Goal: Complete application form

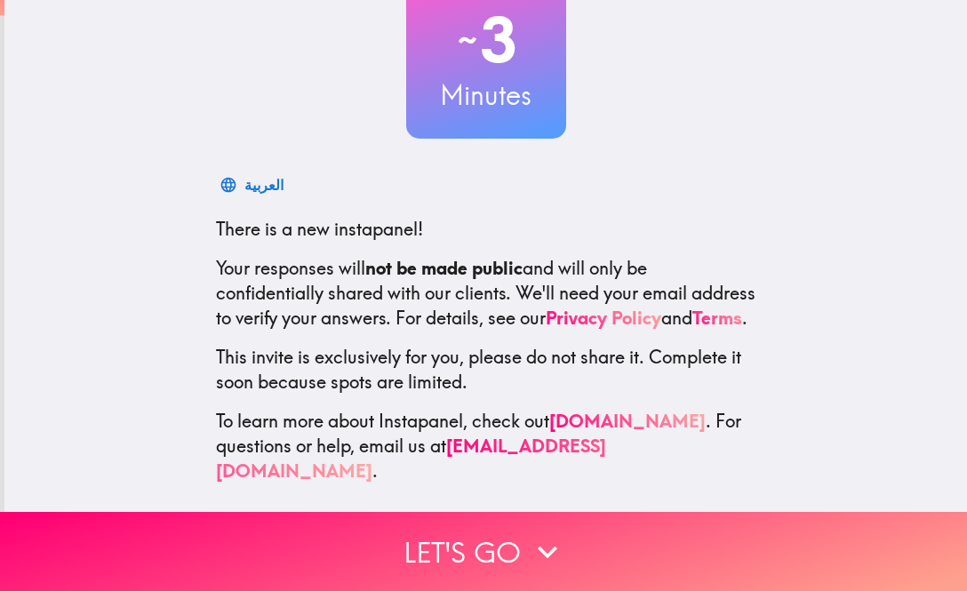
scroll to position [135, 0]
click at [553, 547] on icon "button" at bounding box center [547, 551] width 39 height 39
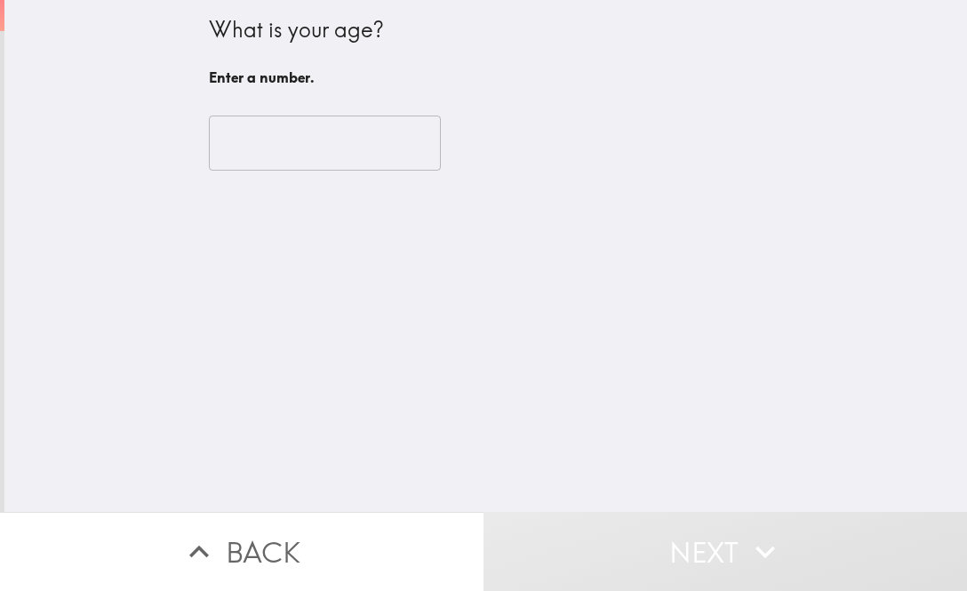
click at [393, 130] on input "number" at bounding box center [325, 143] width 232 height 55
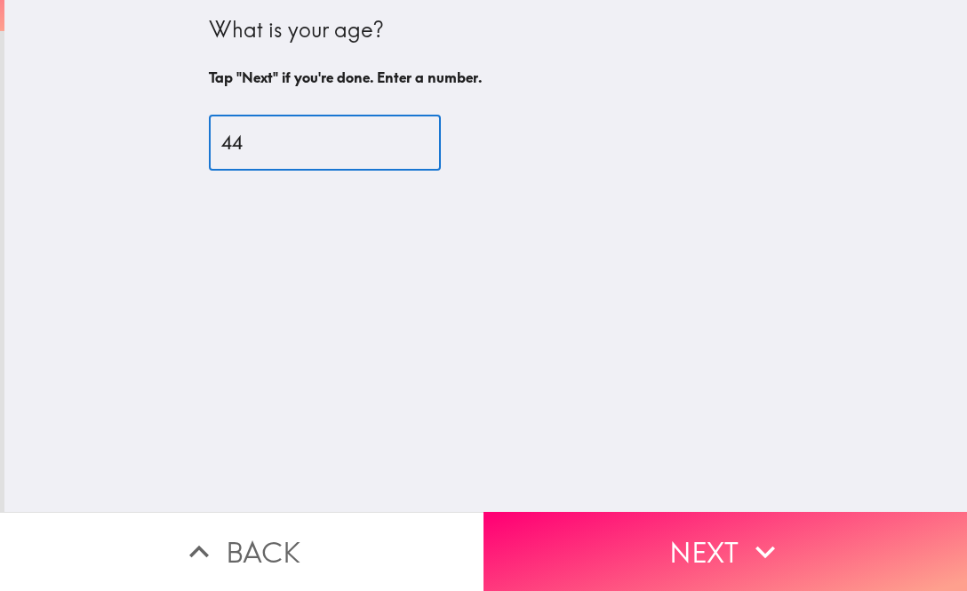
type input "44"
click at [766, 556] on icon "button" at bounding box center [766, 552] width 20 height 12
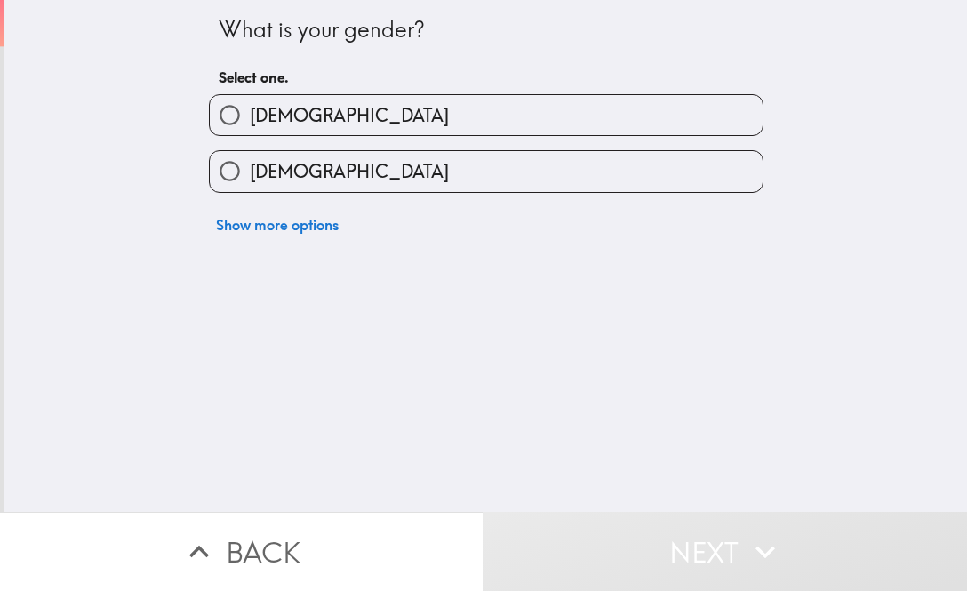
click at [246, 179] on input "[DEMOGRAPHIC_DATA]" at bounding box center [230, 171] width 40 height 40
radio input "true"
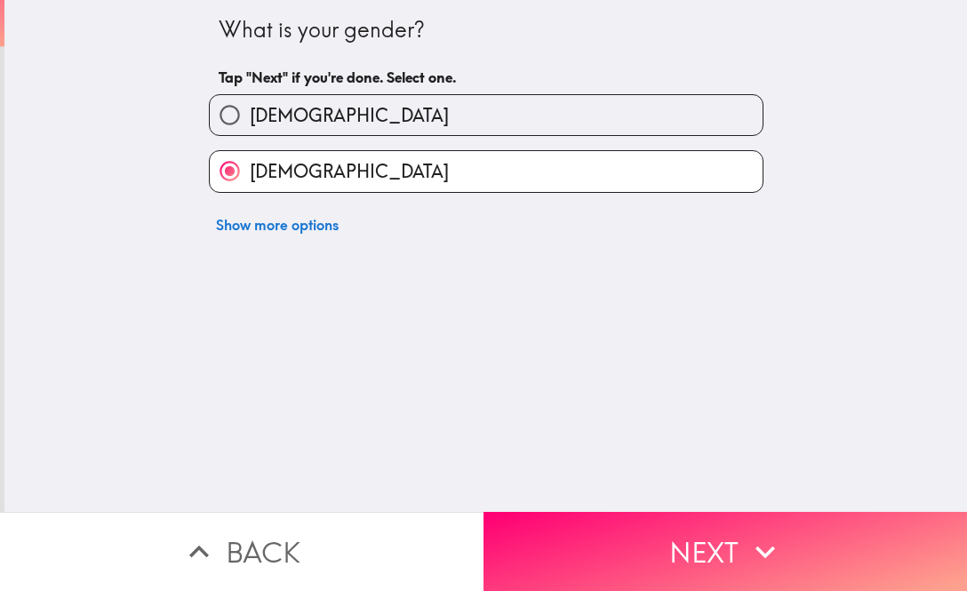
click at [767, 563] on icon "button" at bounding box center [765, 551] width 39 height 39
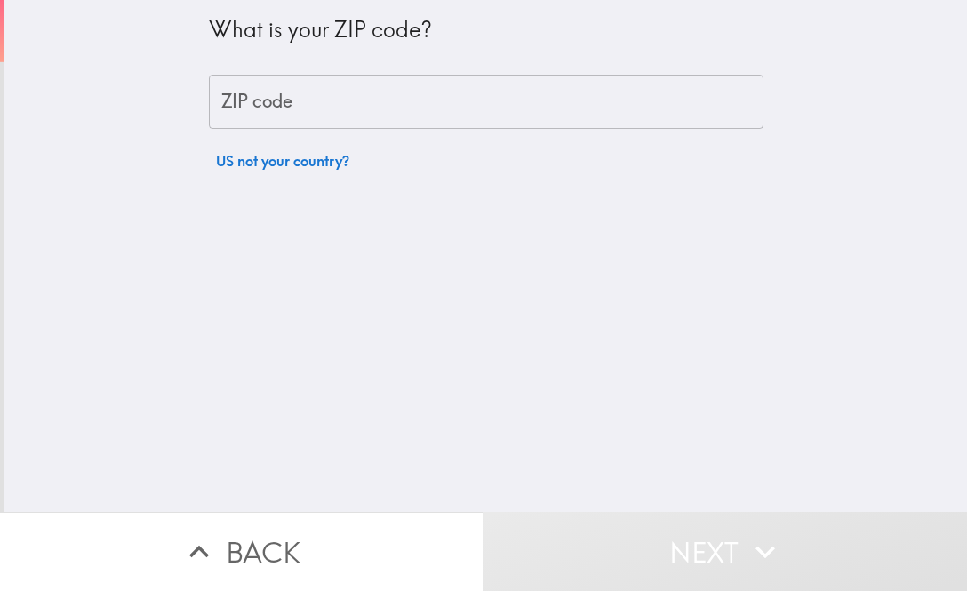
click at [469, 108] on input "ZIP code" at bounding box center [486, 102] width 555 height 55
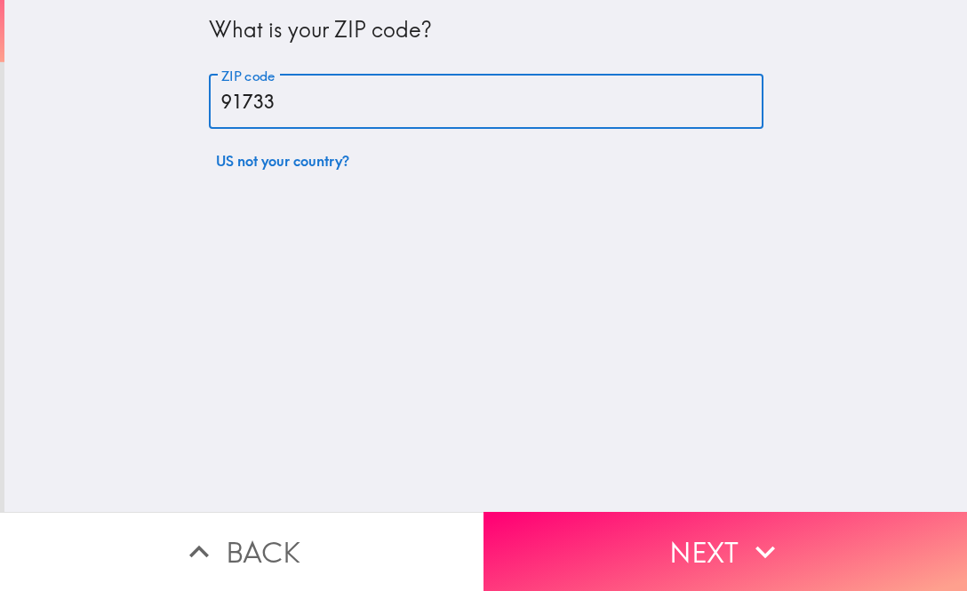
type input "91733"
click at [738, 555] on button "Next" at bounding box center [726, 551] width 484 height 79
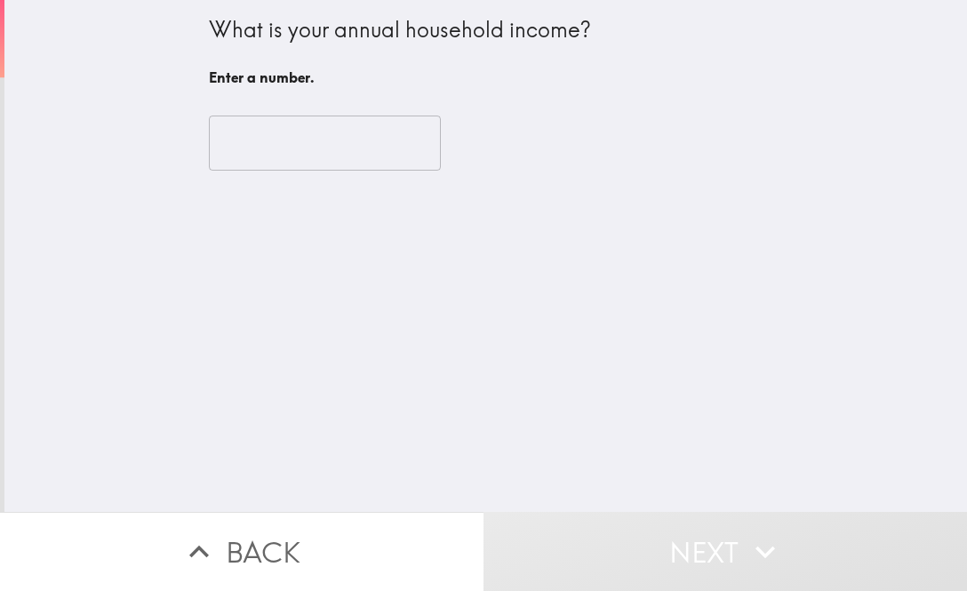
click at [392, 134] on input "number" at bounding box center [325, 143] width 232 height 55
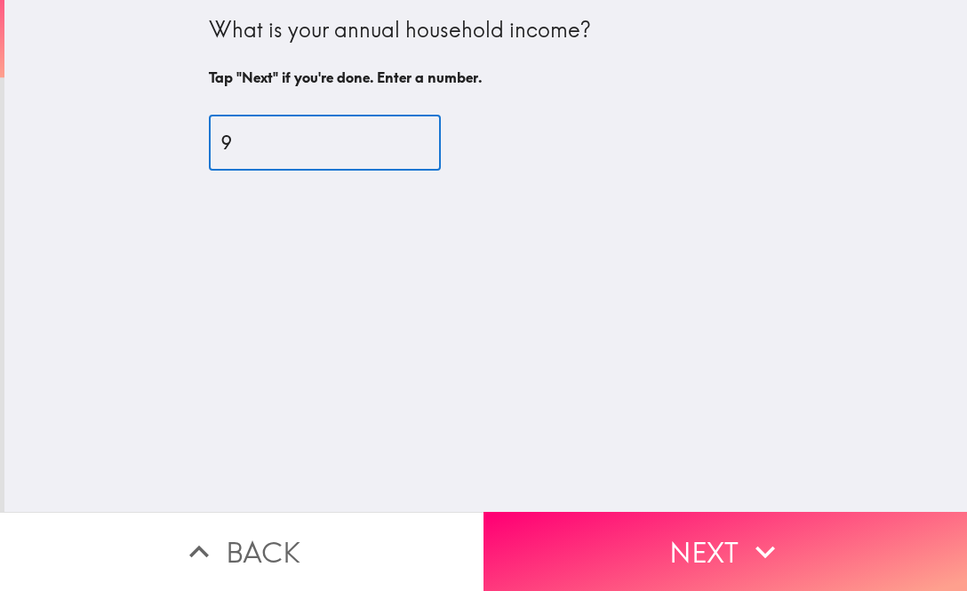
type input "90"
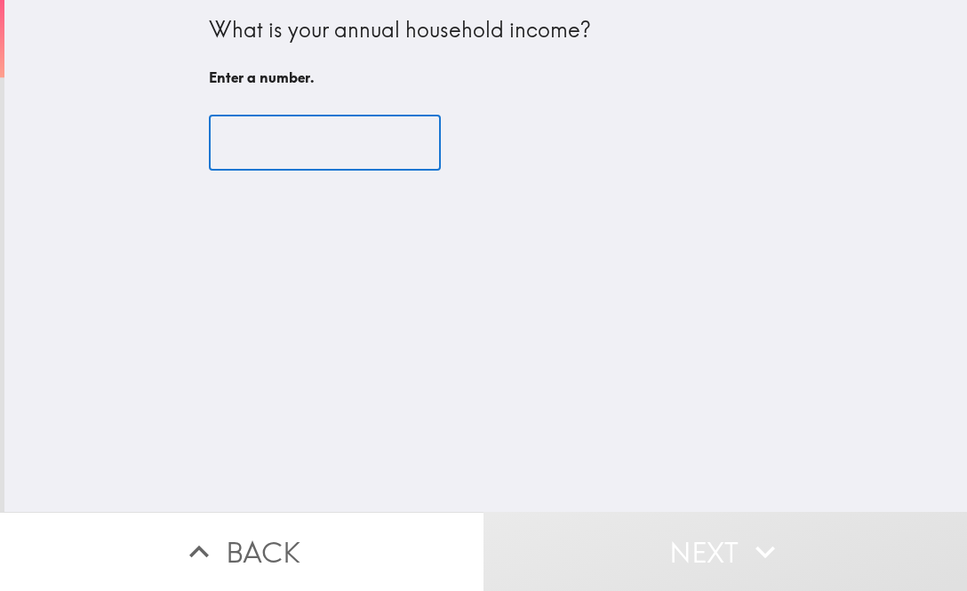
click at [790, 562] on button "Next" at bounding box center [726, 551] width 484 height 79
click at [790, 561] on button "Next" at bounding box center [726, 551] width 484 height 79
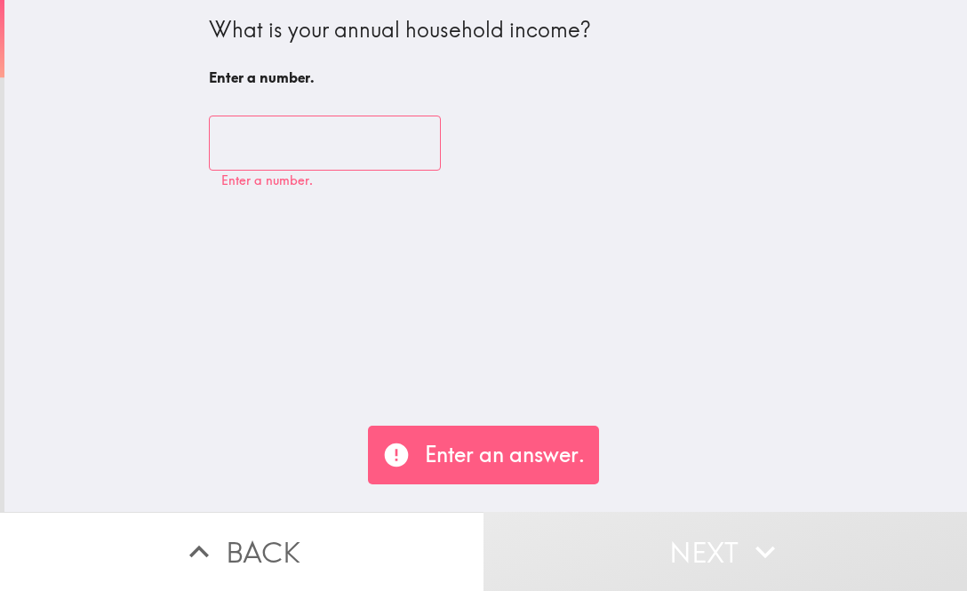
click at [401, 148] on input "number" at bounding box center [325, 143] width 232 height 55
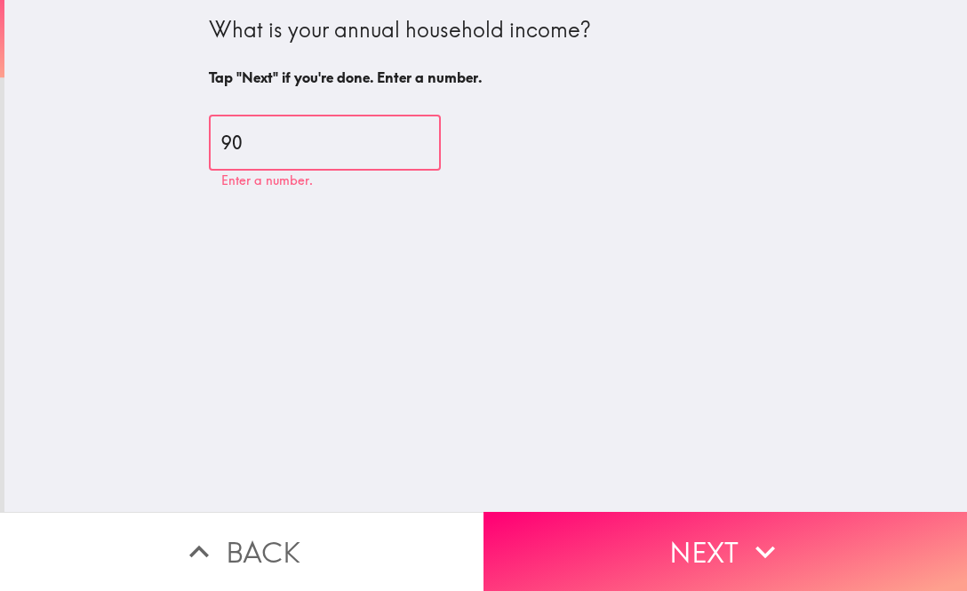
type input "9"
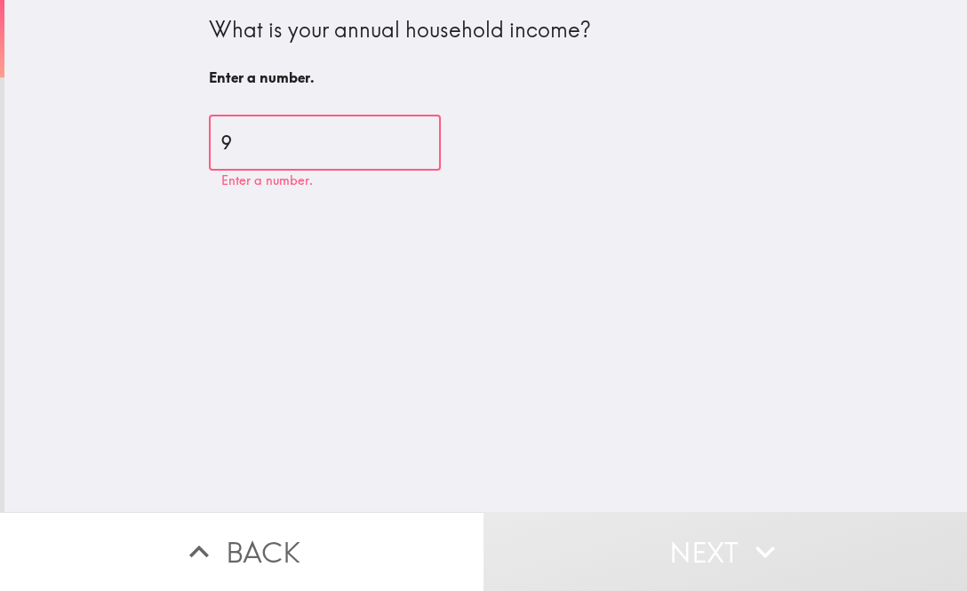
type input "90"
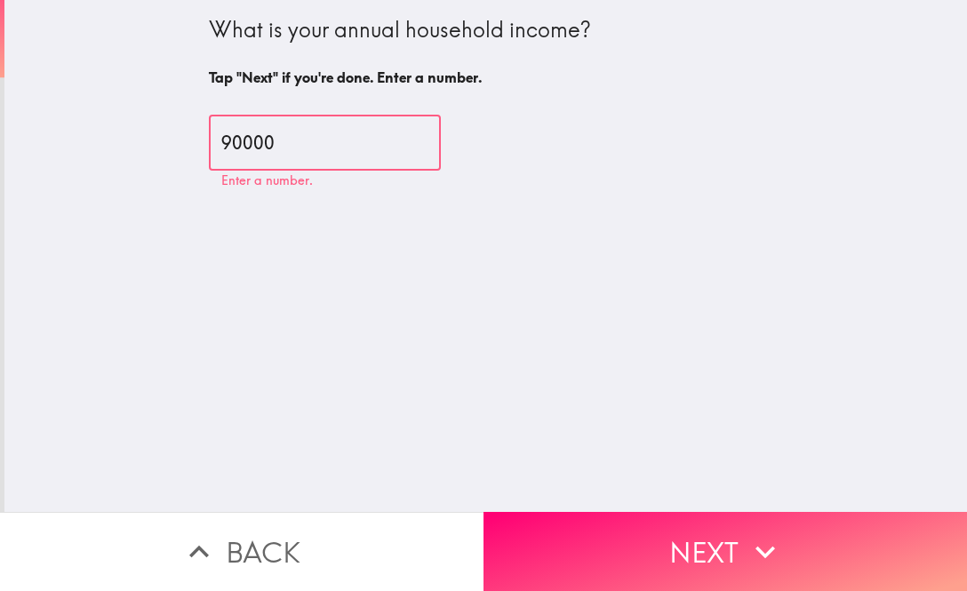
type input "90000"
click at [813, 552] on button "Next" at bounding box center [726, 551] width 484 height 79
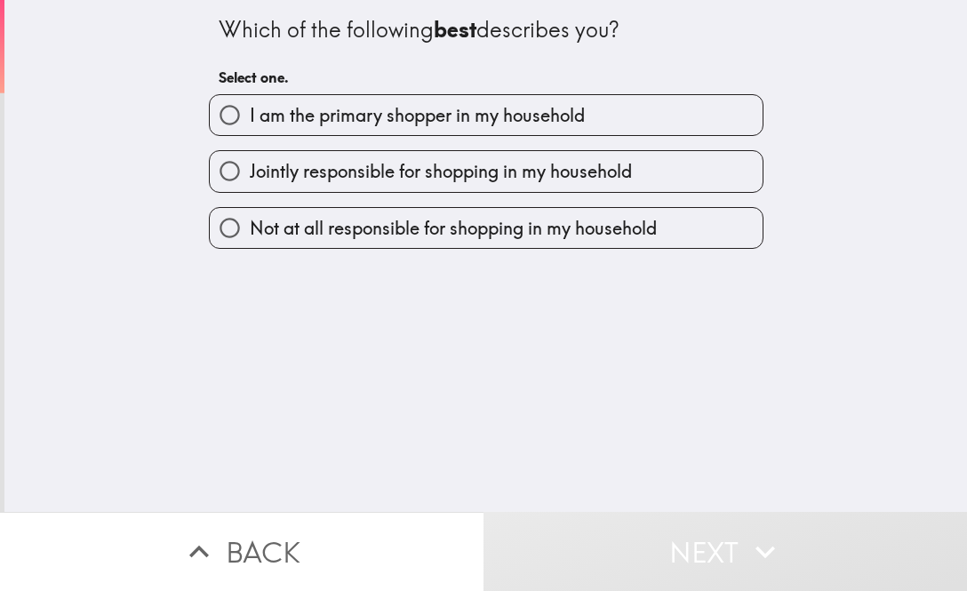
click at [244, 176] on input "Jointly responsible for shopping in my household" at bounding box center [230, 171] width 40 height 40
radio input "true"
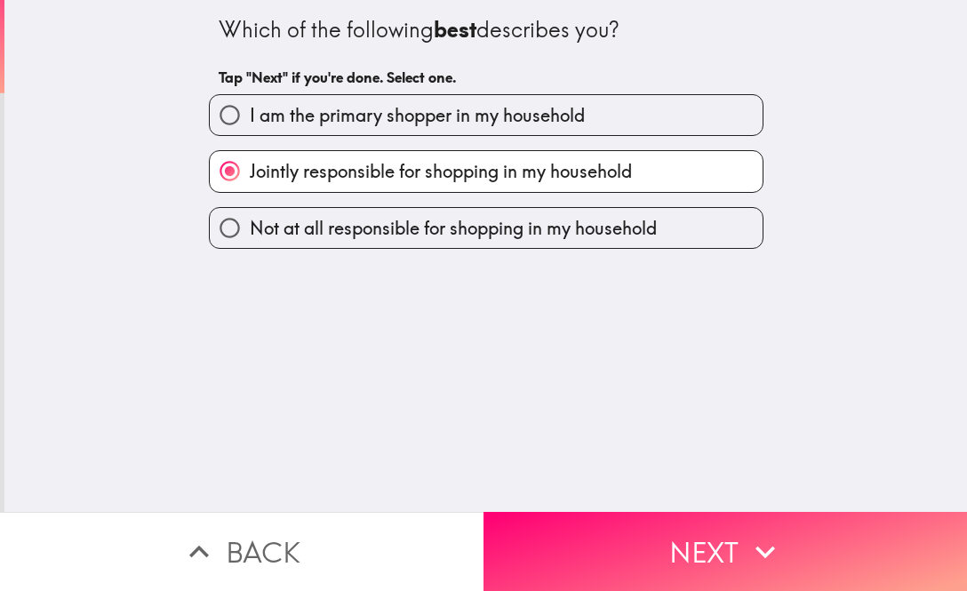
click at [787, 538] on button "Next" at bounding box center [726, 551] width 484 height 79
